Goal: Task Accomplishment & Management: Manage account settings

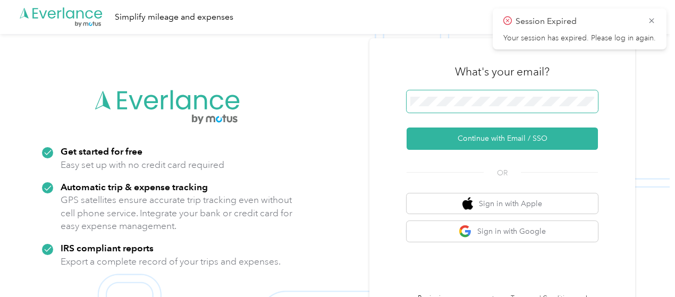
click at [267, 92] on span at bounding box center [501, 101] width 191 height 22
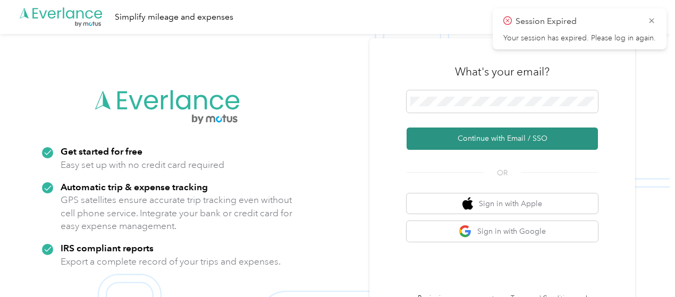
click at [267, 142] on button "Continue with Email / SSO" at bounding box center [501, 138] width 191 height 22
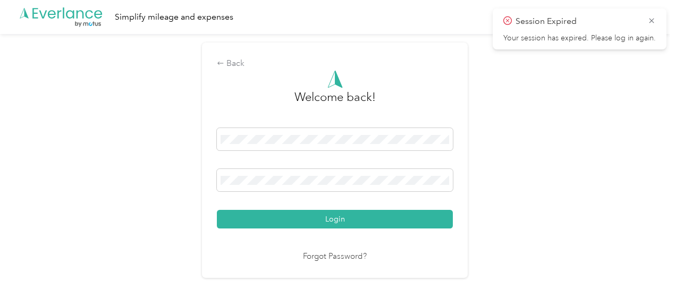
click at [267, 229] on div "Welcome back! Login Forgot Password?" at bounding box center [335, 166] width 236 height 193
click at [267, 225] on button "Login" at bounding box center [335, 219] width 236 height 19
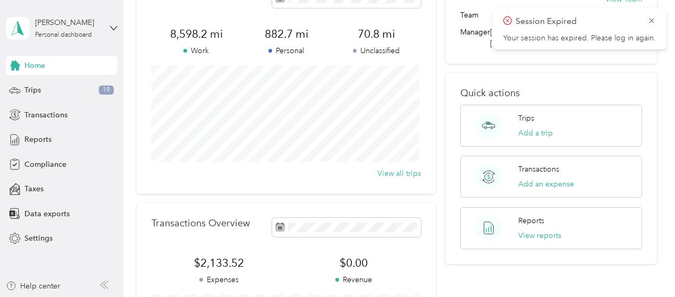
scroll to position [53, 0]
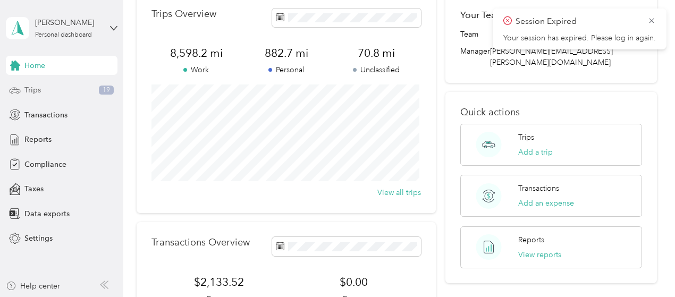
click at [73, 96] on div "Trips 19" at bounding box center [62, 90] width 112 height 19
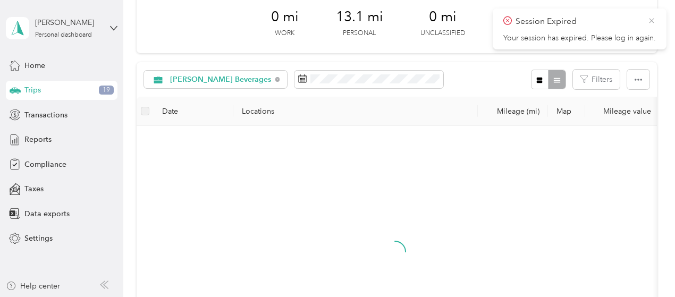
click at [267, 21] on icon at bounding box center [651, 20] width 5 height 5
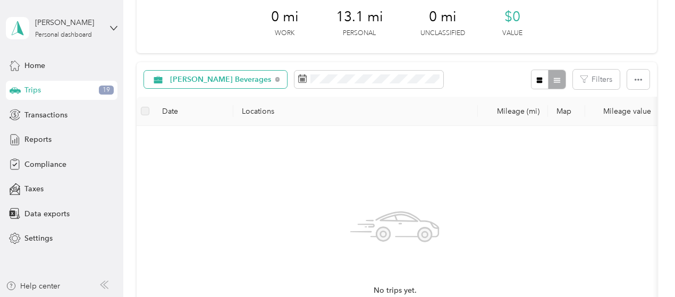
click at [224, 83] on span "[PERSON_NAME] Beverages" at bounding box center [220, 79] width 101 height 7
click at [197, 103] on li "All purposes" at bounding box center [218, 98] width 148 height 19
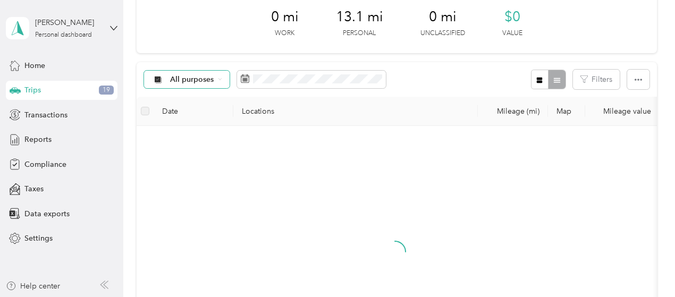
click at [192, 79] on span "All purposes" at bounding box center [192, 79] width 44 height 7
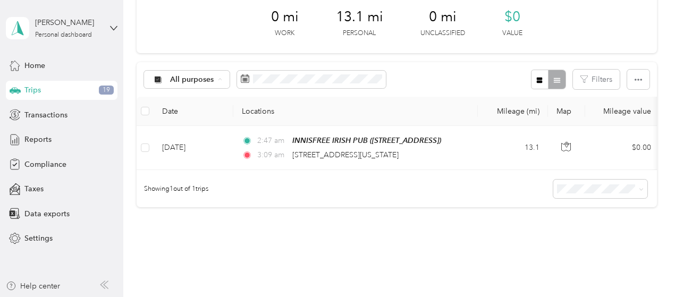
click at [180, 118] on span "Unclassified" at bounding box center [220, 117] width 101 height 11
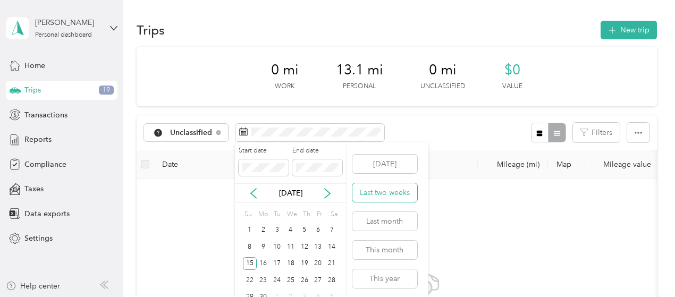
click at [267, 187] on button "Last two weeks" at bounding box center [384, 192] width 65 height 19
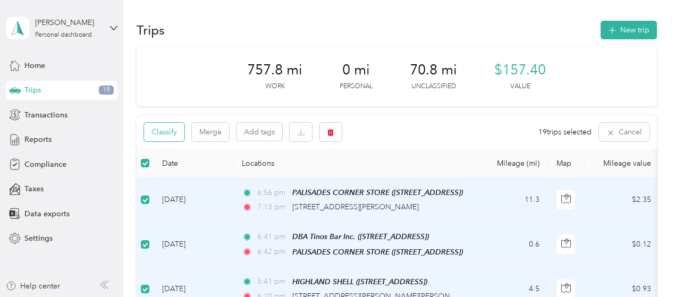
click at [171, 132] on button "Classify" at bounding box center [164, 132] width 40 height 19
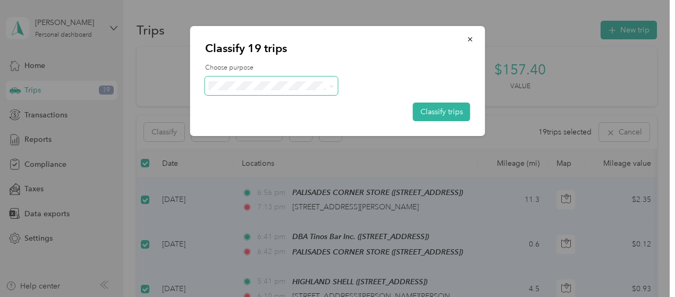
click at [251, 90] on span at bounding box center [271, 85] width 133 height 19
click at [267, 76] on div "Choose purpose Classify trips" at bounding box center [337, 92] width 265 height 58
click at [267, 107] on span "[PERSON_NAME] Beverages" at bounding box center [281, 105] width 101 height 11
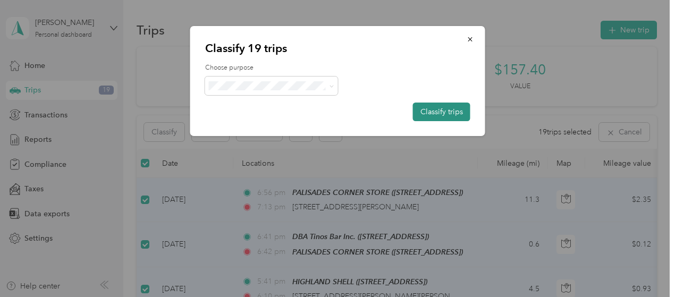
click at [267, 107] on button "Classify trips" at bounding box center [441, 112] width 57 height 19
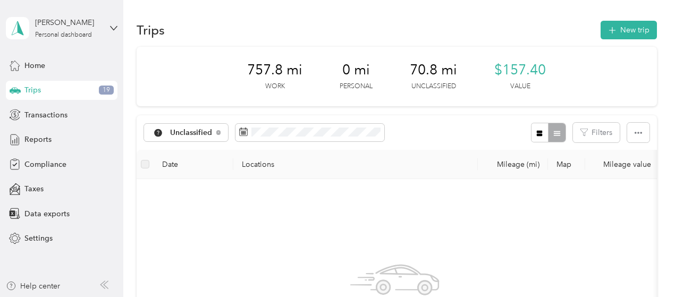
click at [46, 149] on div "Home Trips 19 Transactions Reports Compliance Taxes Data exports Settings" at bounding box center [62, 152] width 112 height 192
click at [48, 143] on span "Reports" at bounding box center [37, 139] width 27 height 11
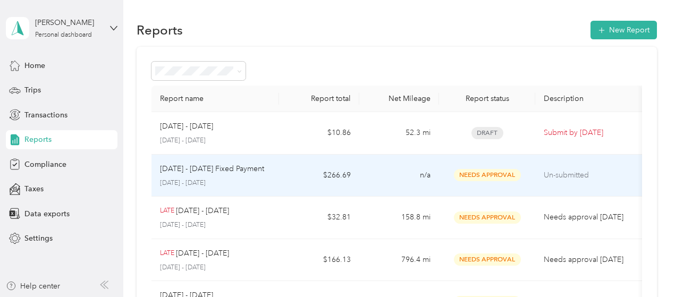
click at [267, 173] on td "n/a" at bounding box center [399, 176] width 80 height 42
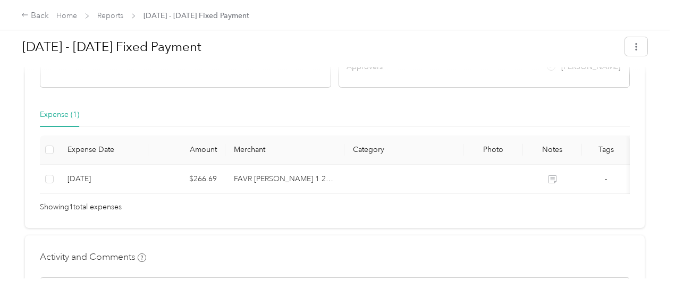
scroll to position [215, 0]
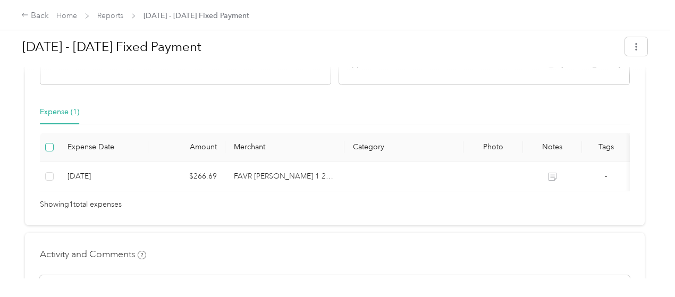
click at [52, 151] on label at bounding box center [49, 147] width 8 height 12
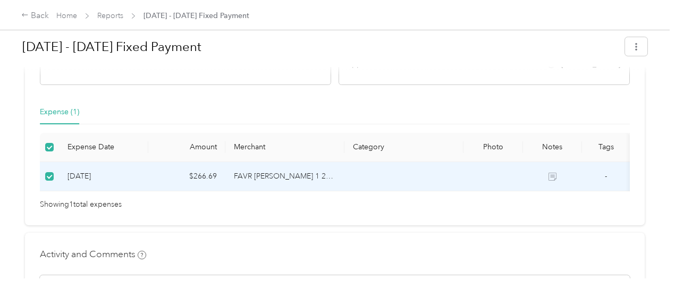
scroll to position [0, 0]
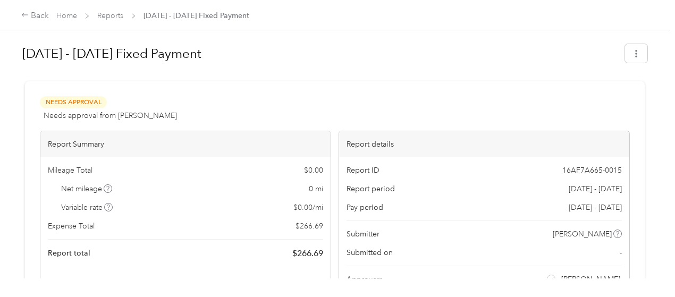
click at [267, 88] on div "Needs Approval Needs approval from [PERSON_NAME] View activity & comments Repor…" at bounding box center [334, 260] width 619 height 359
click at [27, 11] on div "Back" at bounding box center [35, 16] width 28 height 13
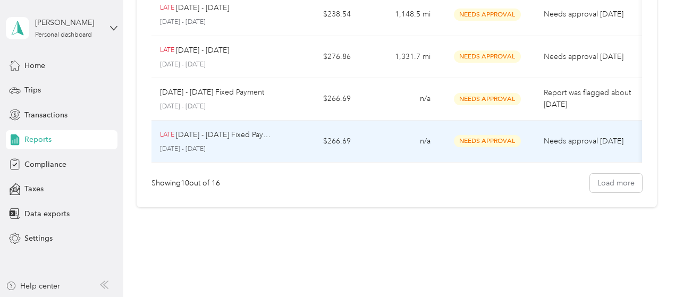
scroll to position [400, 0]
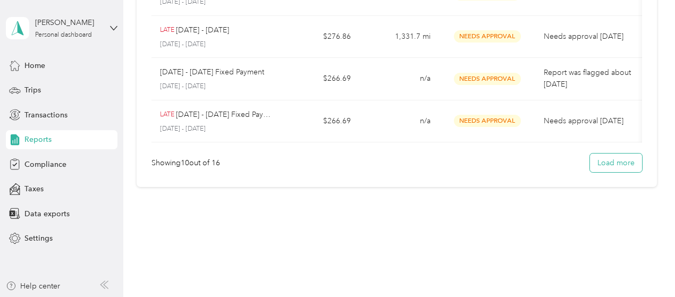
click at [267, 162] on button "Load more" at bounding box center [616, 163] width 52 height 19
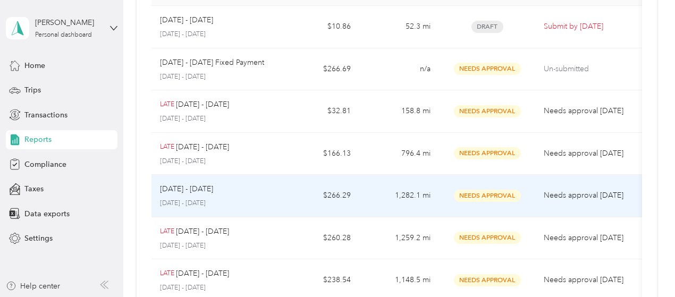
scroll to position [0, 0]
